Goal: Information Seeking & Learning: Learn about a topic

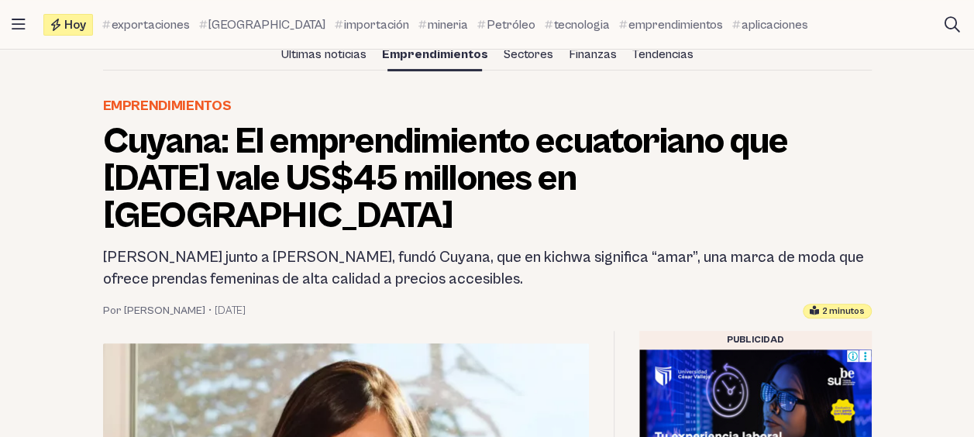
scroll to position [186, 0]
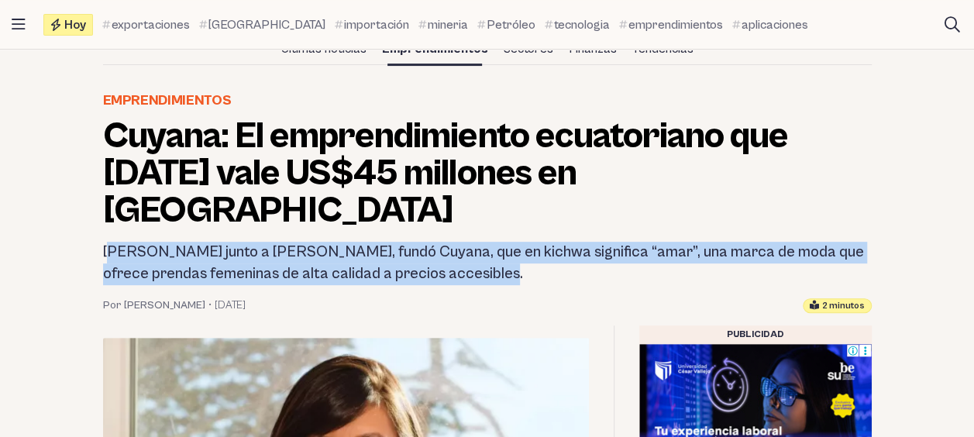
drag, startPoint x: 108, startPoint y: 214, endPoint x: 488, endPoint y: 234, distance: 381.2
click at [488, 242] on h2 "[PERSON_NAME] junto a [PERSON_NAME], fundó Cuyana, que en kichwa significa “ama…" at bounding box center [487, 263] width 769 height 43
copy h2 "[PERSON_NAME] junto a [PERSON_NAME], fundó Cuyana, que en kichwa significa “ama…"
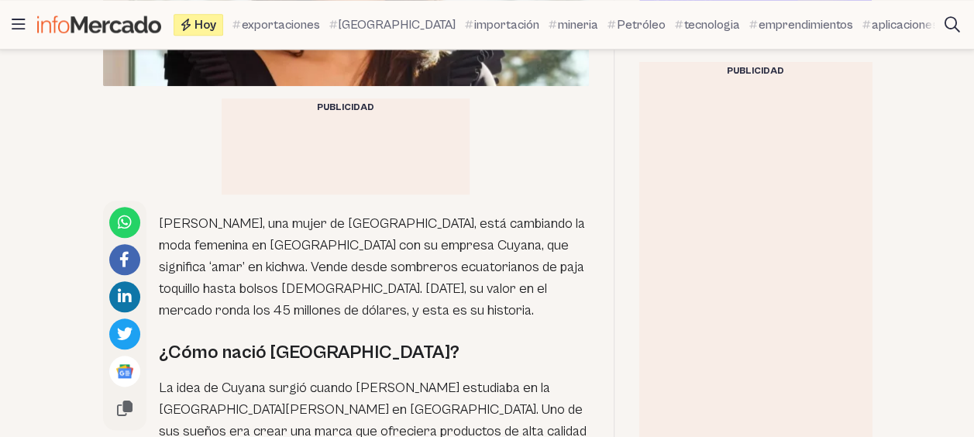
scroll to position [868, 0]
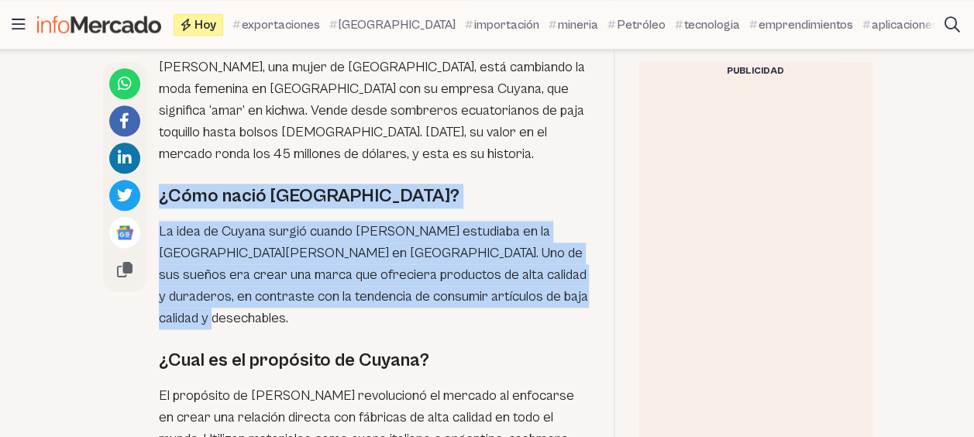
drag, startPoint x: 157, startPoint y: 161, endPoint x: 389, endPoint y: 278, distance: 260.0
copy div "¿Cómo nació [GEOGRAPHIC_DATA]? La idea de Cuyana surgió cuando [PERSON_NAME] es…"
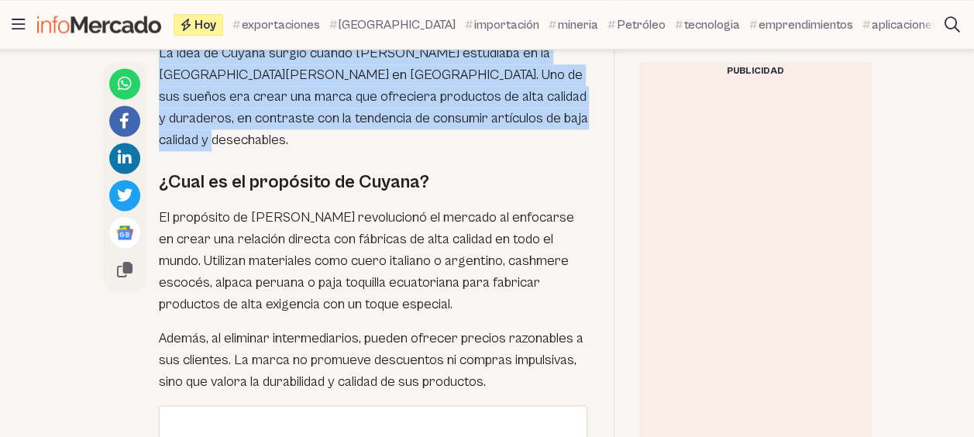
scroll to position [1054, 0]
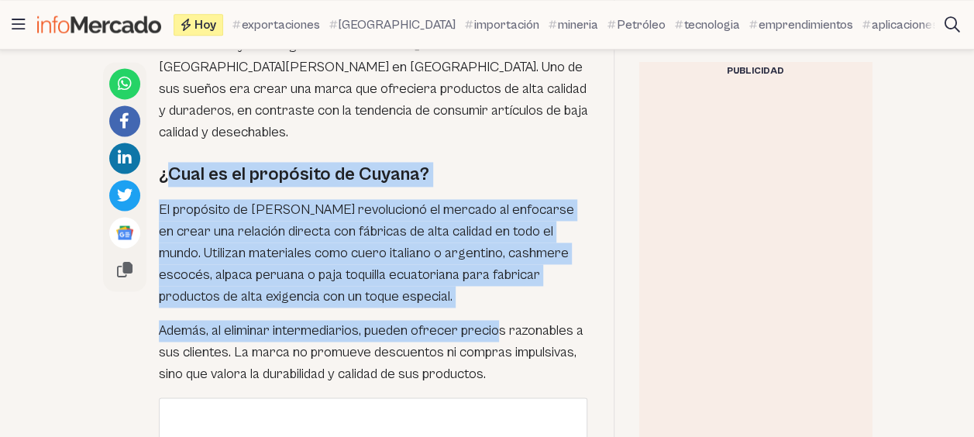
drag, startPoint x: 163, startPoint y: 133, endPoint x: 498, endPoint y: 304, distance: 375.8
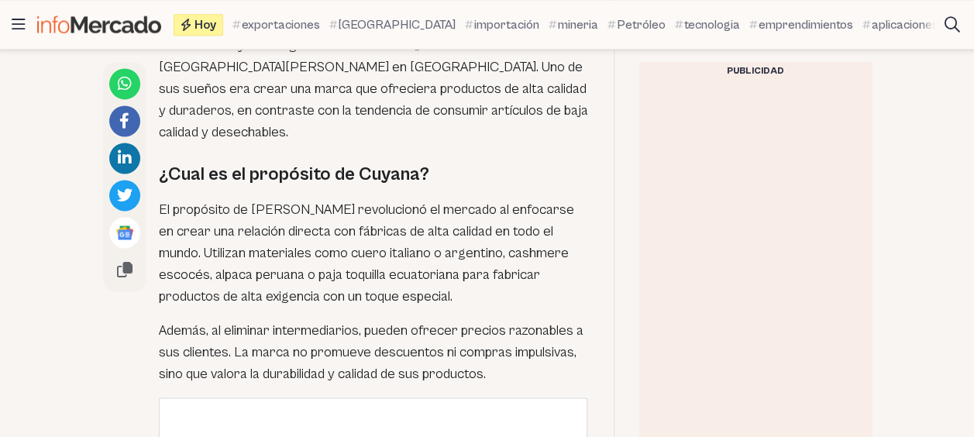
drag, startPoint x: 498, startPoint y: 304, endPoint x: 492, endPoint y: 340, distance: 37.0
click at [492, 340] on p "Además, al eliminar intermediarios, pueden ofrecer precios razonables a sus cli…" at bounding box center [374, 352] width 430 height 65
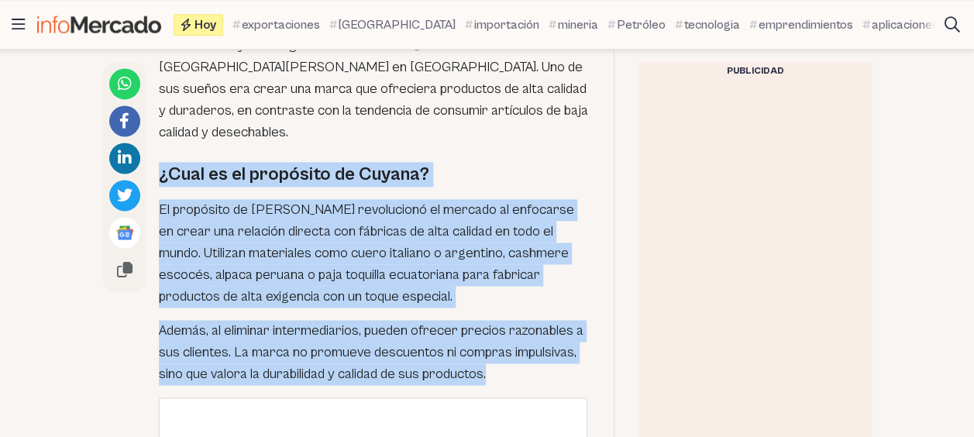
drag, startPoint x: 496, startPoint y: 338, endPoint x: 158, endPoint y: 140, distance: 391.6
copy div "¿Cual es el propósito de Cuyana? El propósito de [PERSON_NAME] revolucionó el m…"
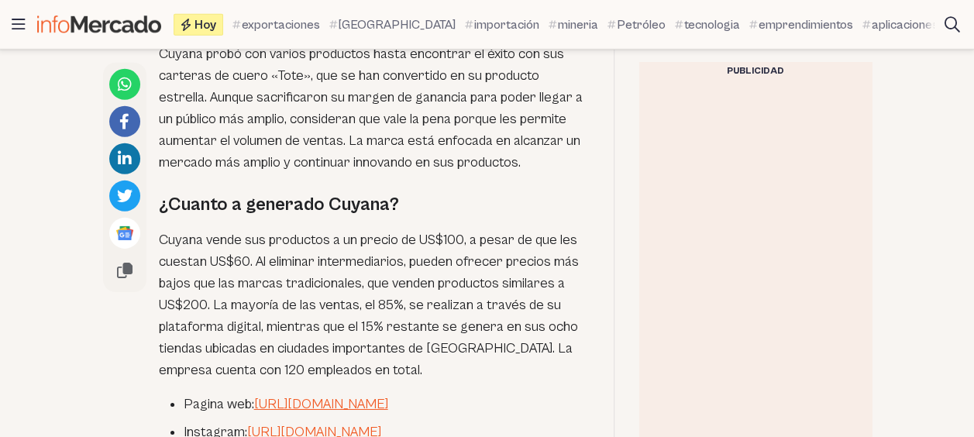
scroll to position [2295, 0]
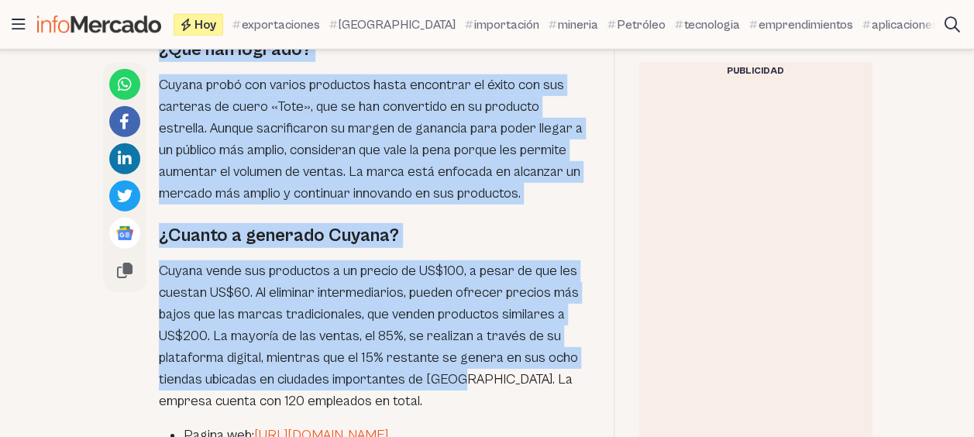
drag, startPoint x: 161, startPoint y: 166, endPoint x: 461, endPoint y: 338, distance: 345.2
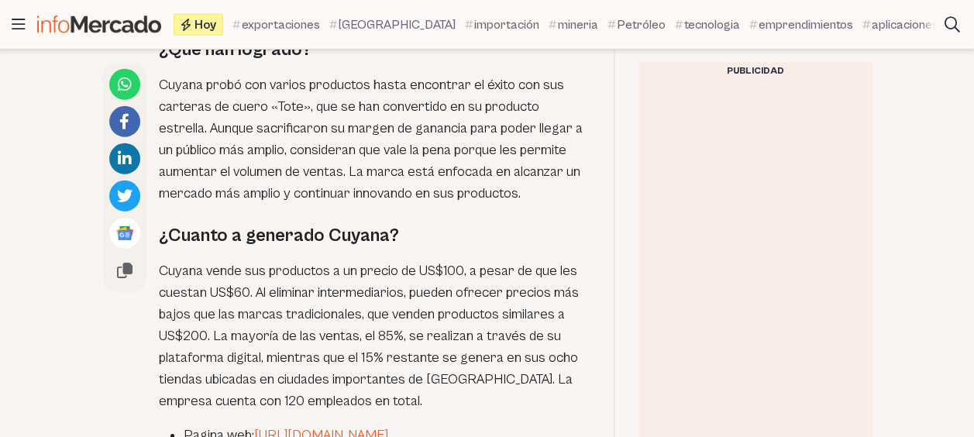
drag, startPoint x: 461, startPoint y: 338, endPoint x: 426, endPoint y: 363, distance: 42.2
click at [426, 363] on p "Cuyana vende sus productos a un precio de US$100, a pesar de que les cuestan US…" at bounding box center [374, 336] width 430 height 152
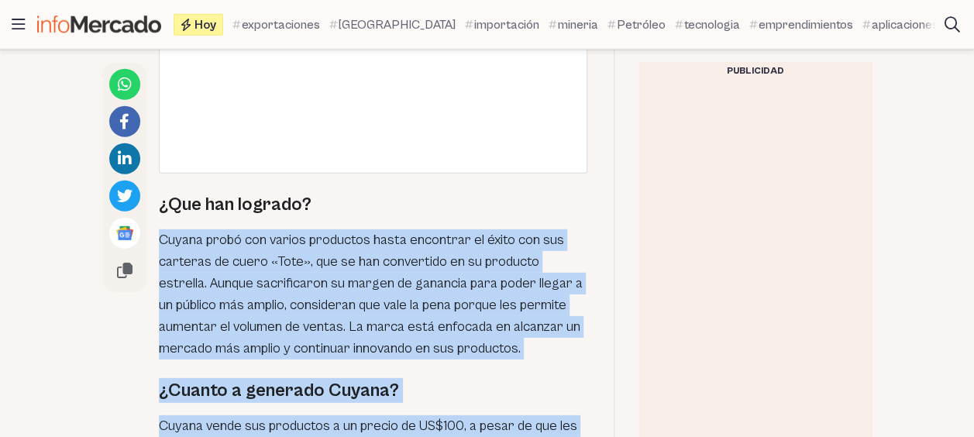
scroll to position [2109, 0]
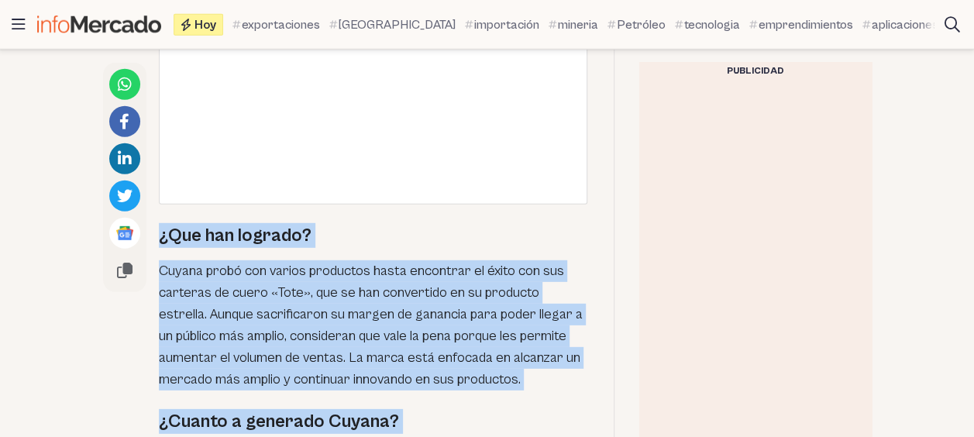
drag, startPoint x: 426, startPoint y: 363, endPoint x: 160, endPoint y: 205, distance: 309.4
copy div "¿Que han logrado? Cuyana probó con varios productos hasta encontrar el éxito co…"
